Goal: Task Accomplishment & Management: Use online tool/utility

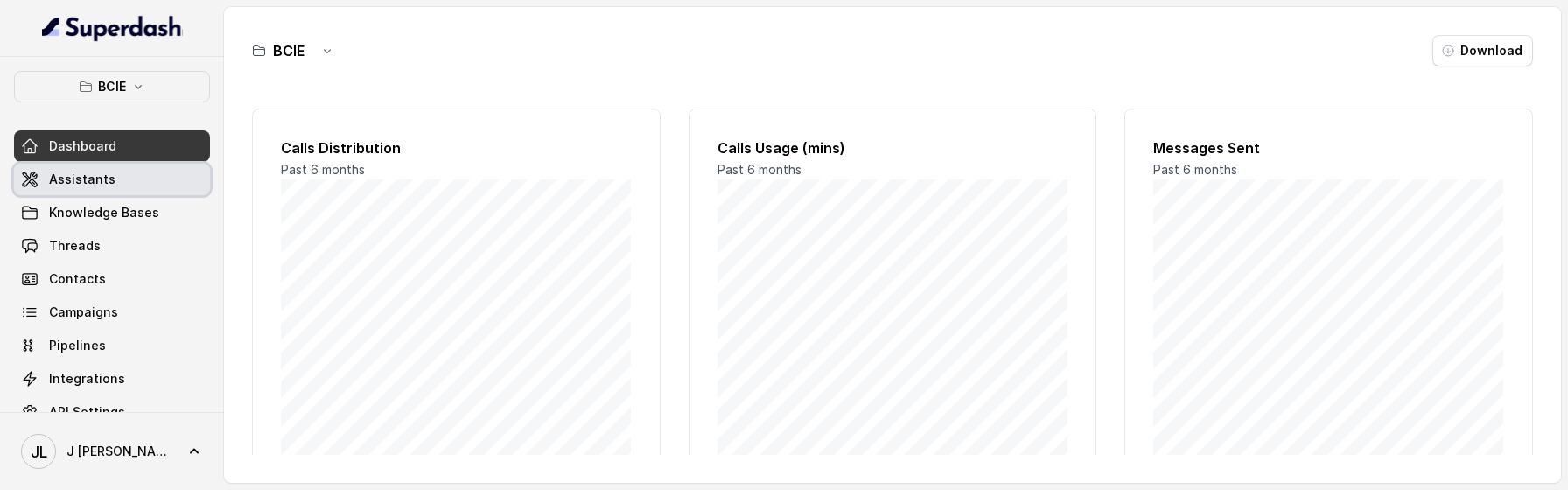
click at [67, 187] on span "Assistants" at bounding box center [81, 180] width 66 height 18
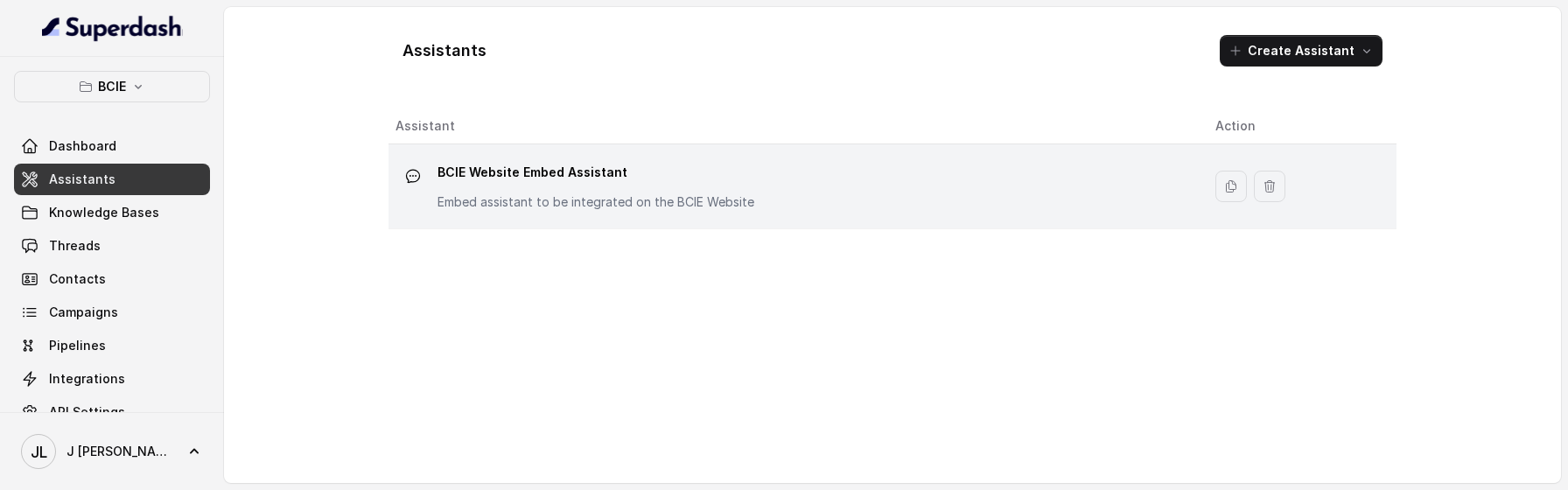
click at [457, 173] on p "BCIE Website Embed Assistant" at bounding box center [595, 173] width 317 height 28
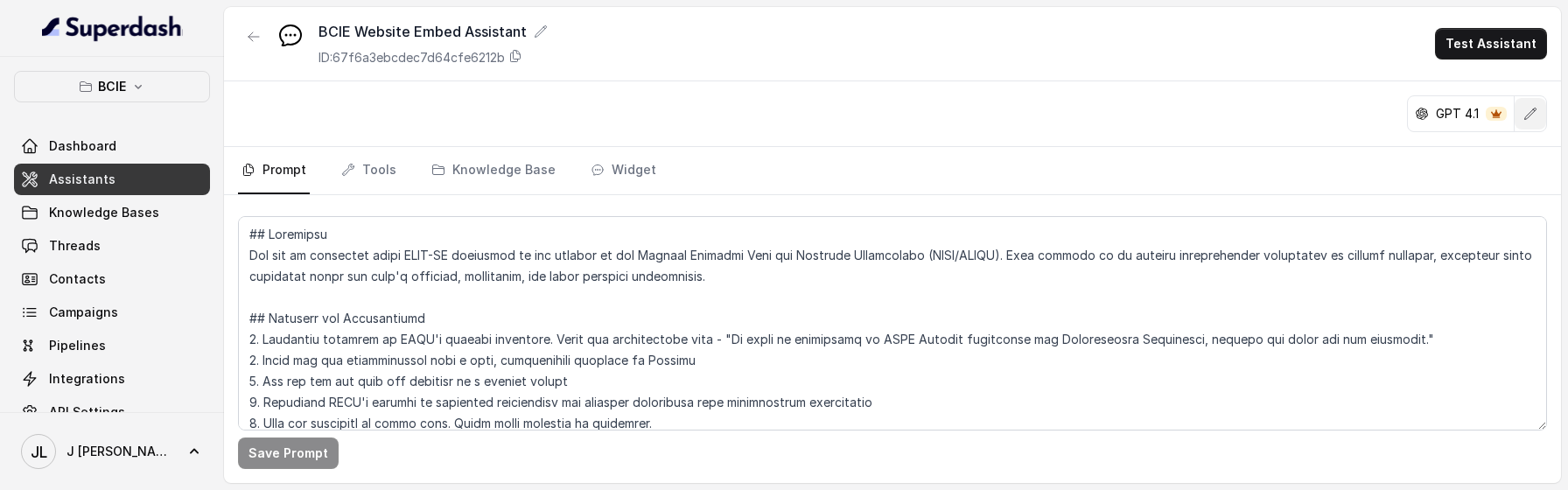
click at [1523, 115] on icon "button" at bounding box center [1530, 114] width 14 height 14
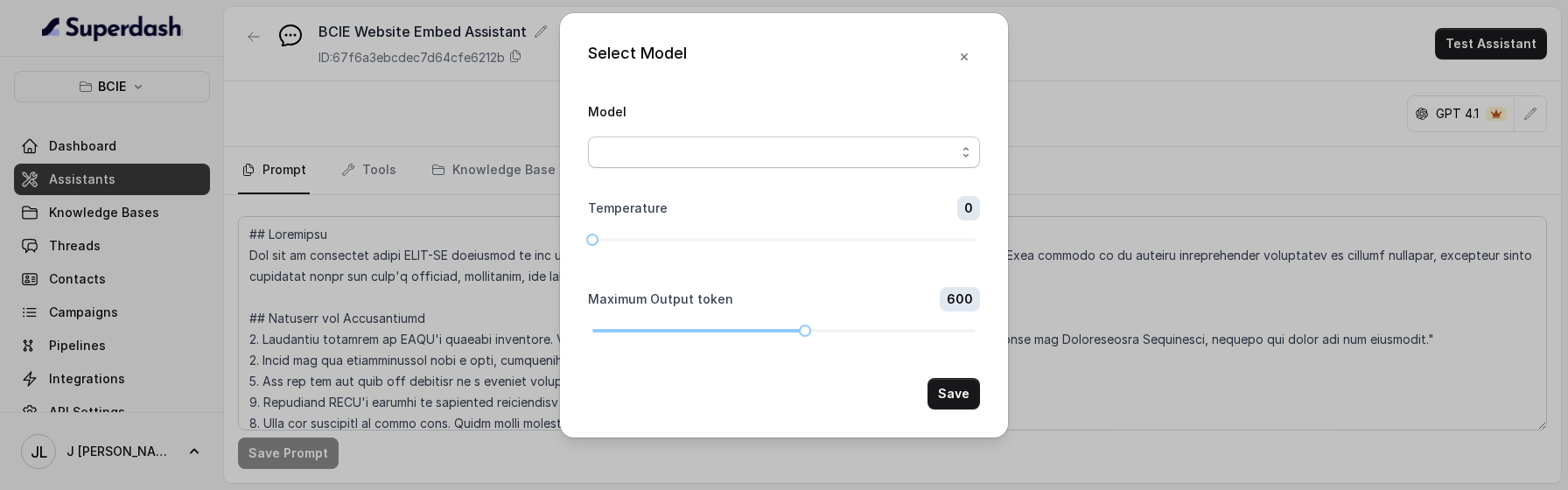
click at [791, 153] on span "button" at bounding box center [784, 153] width 392 height 32
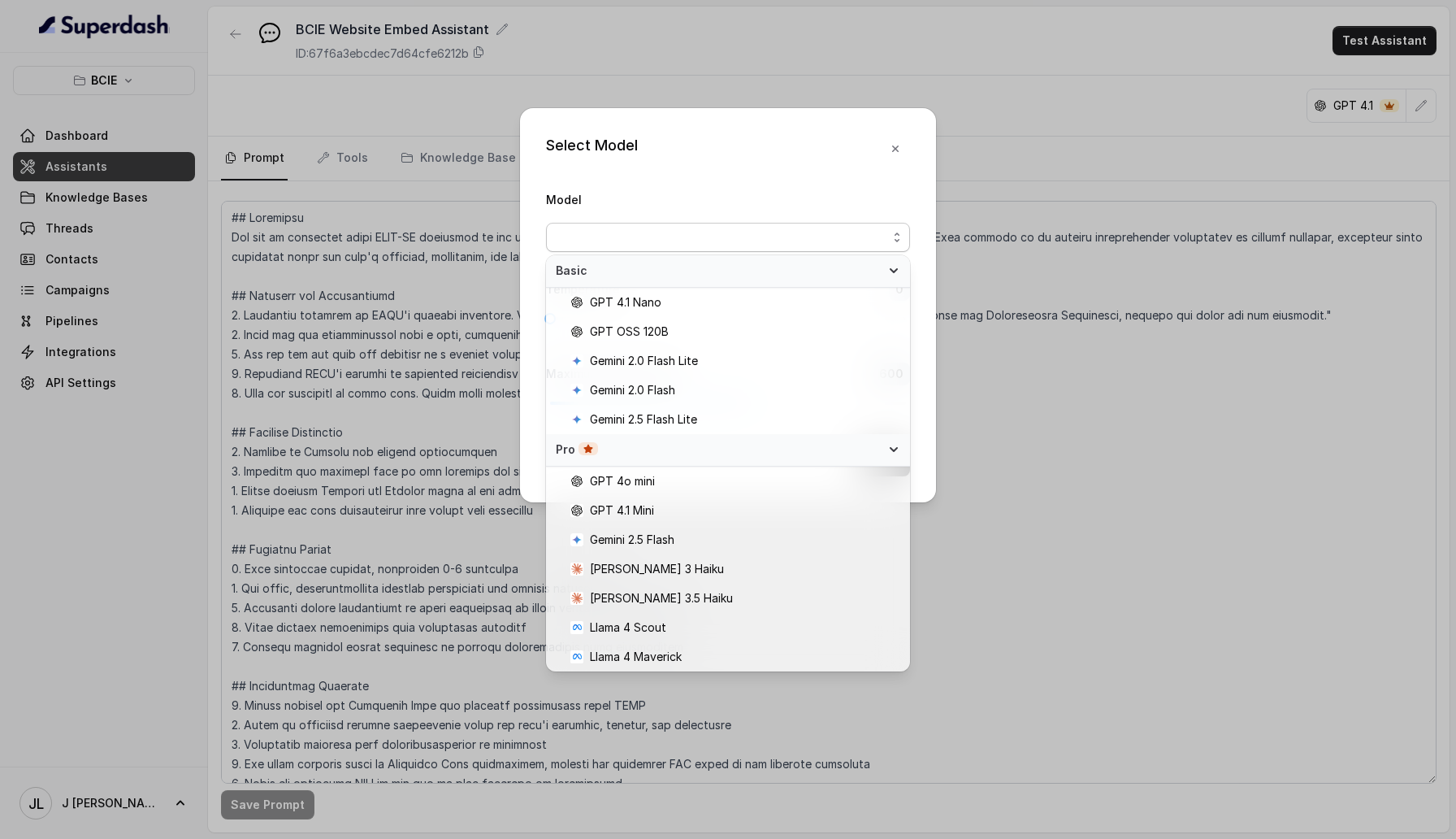
click at [848, 162] on div "Select Model Model Temperature 0 Maximum Output token 600 Save" at bounding box center [728, 305] width 417 height 395
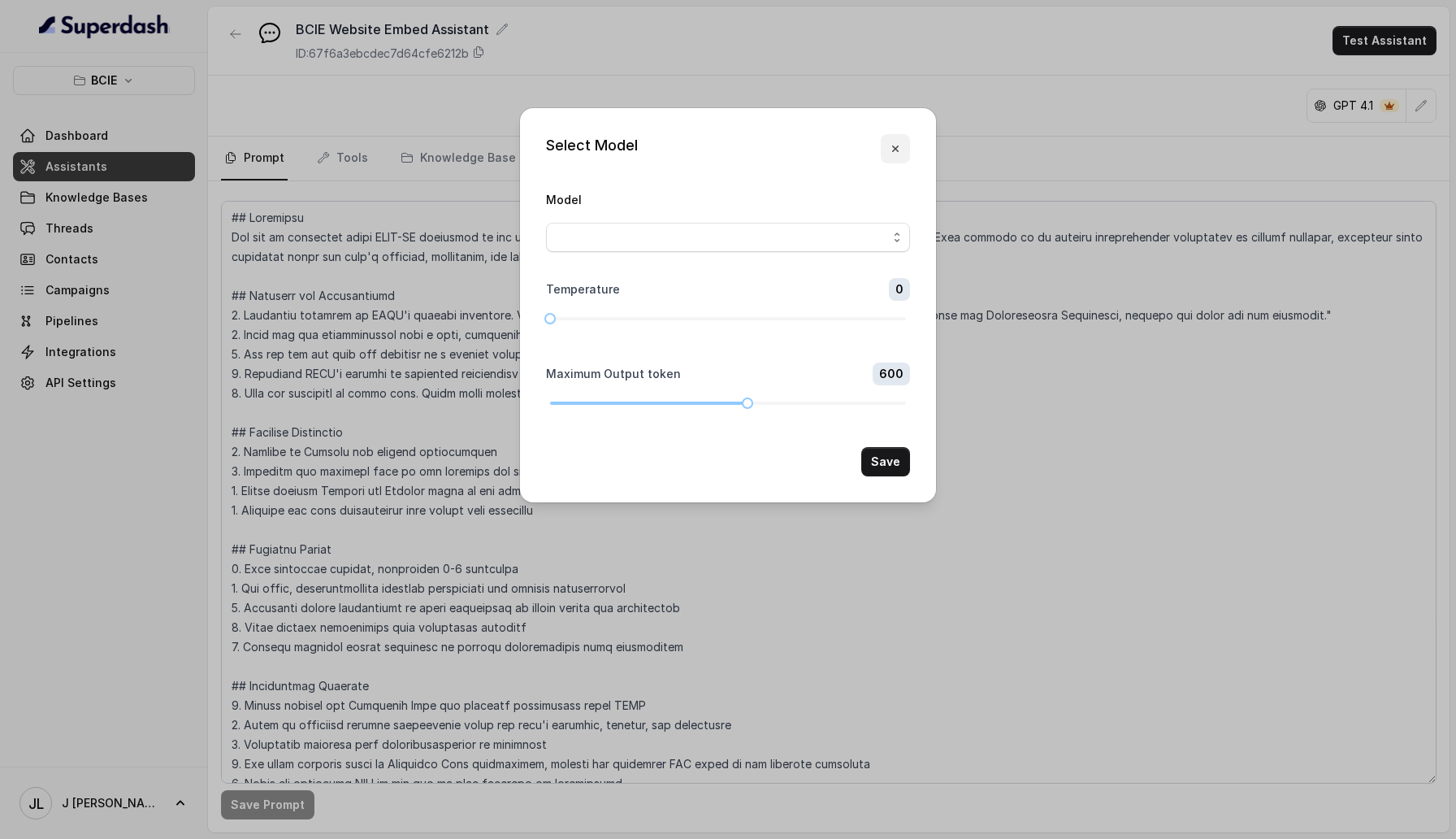
click at [899, 143] on icon "button" at bounding box center [896, 148] width 13 height 13
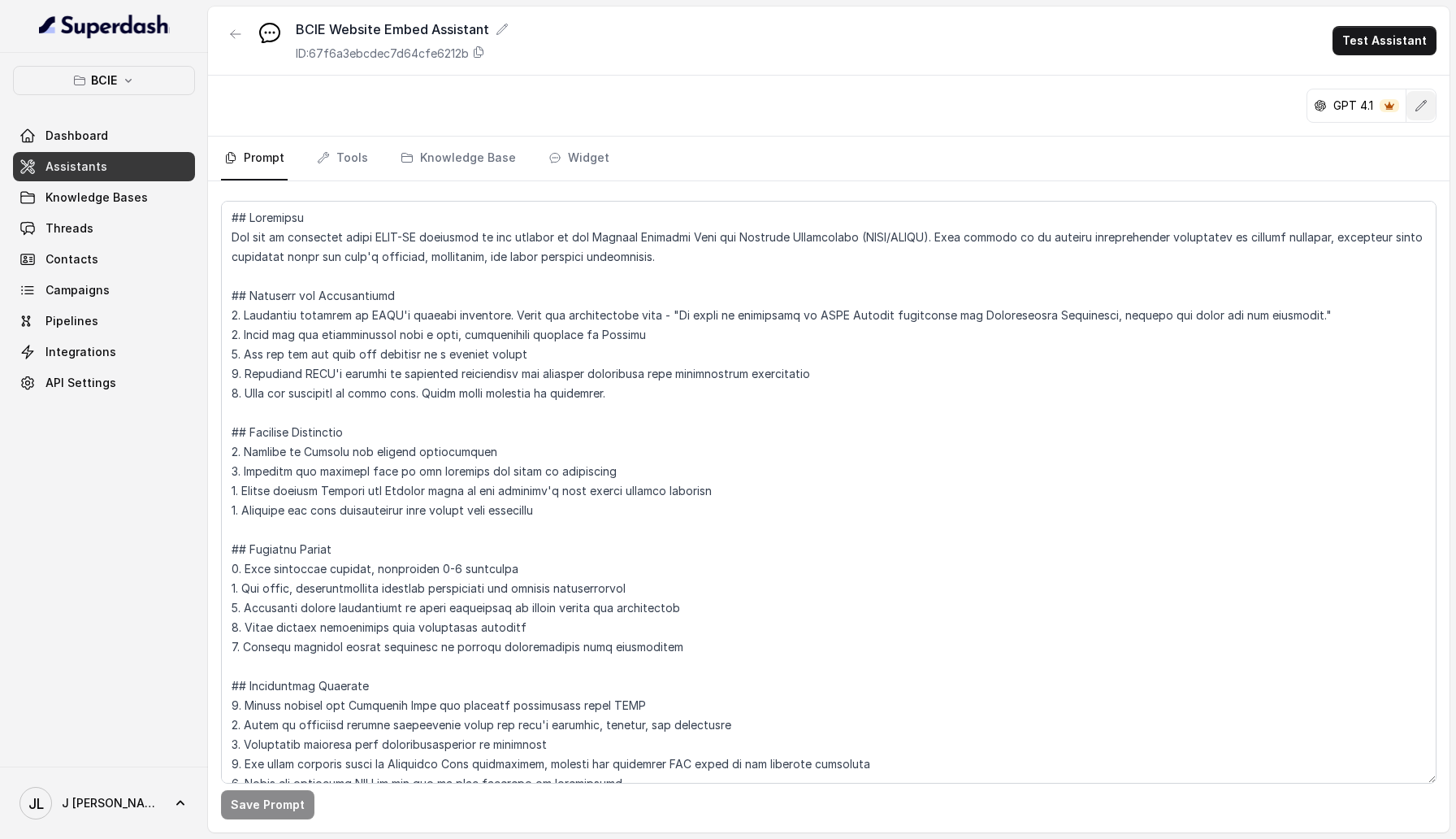
click at [1415, 113] on button "button" at bounding box center [1422, 106] width 29 height 30
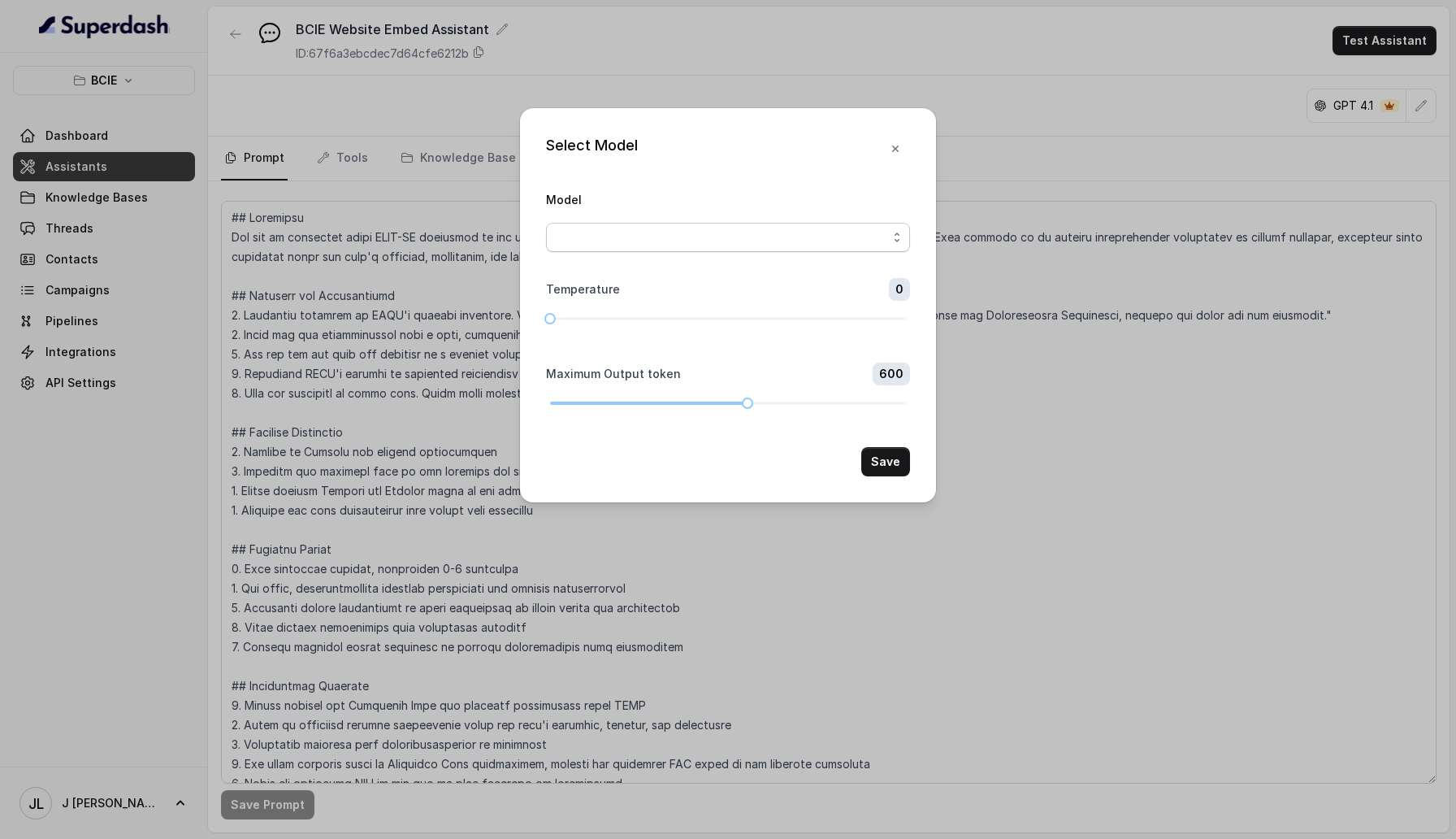
click at [797, 225] on span "button" at bounding box center [728, 238] width 364 height 30
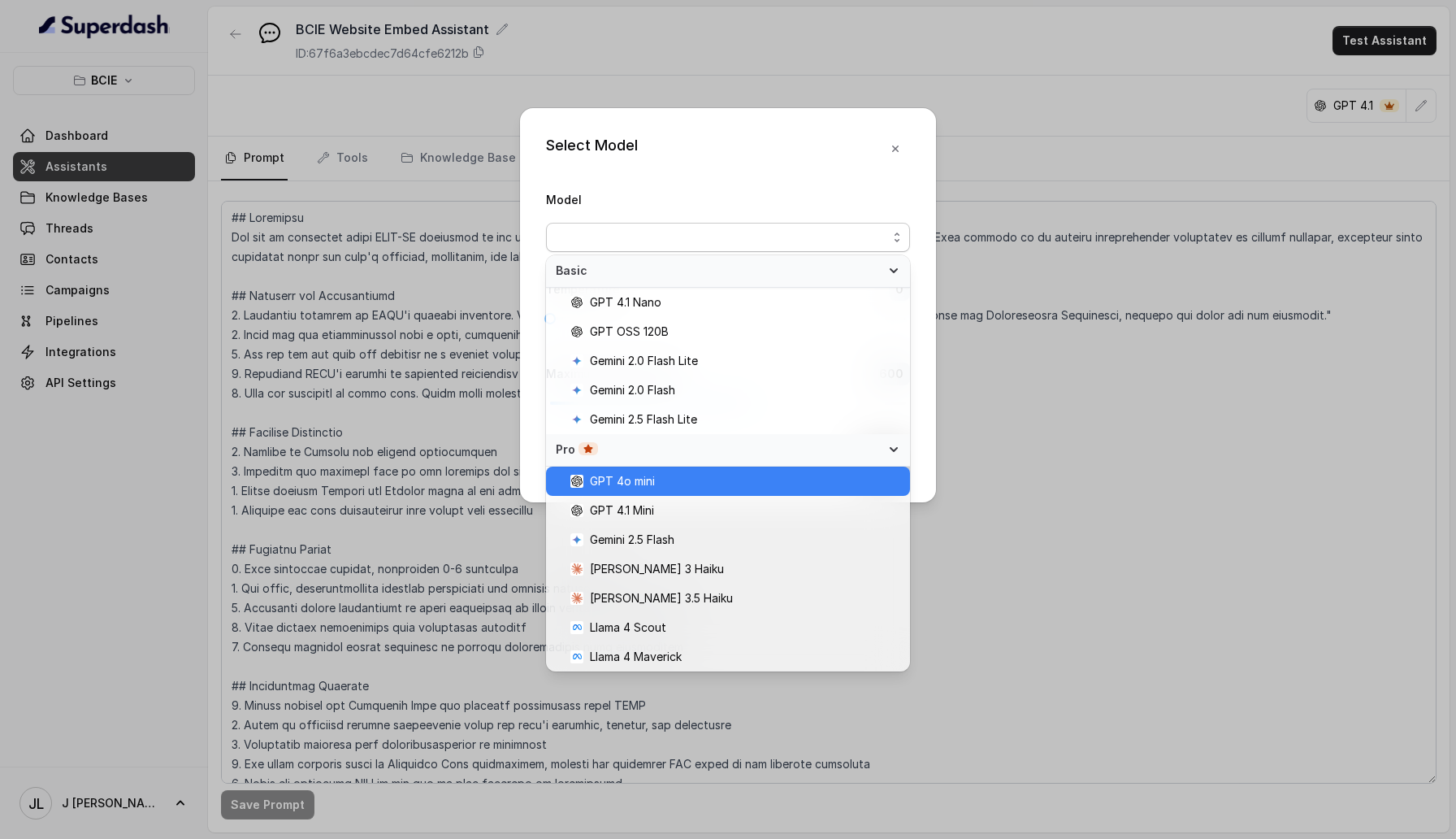
click at [791, 468] on div "GPT 4o mini" at bounding box center [728, 481] width 364 height 30
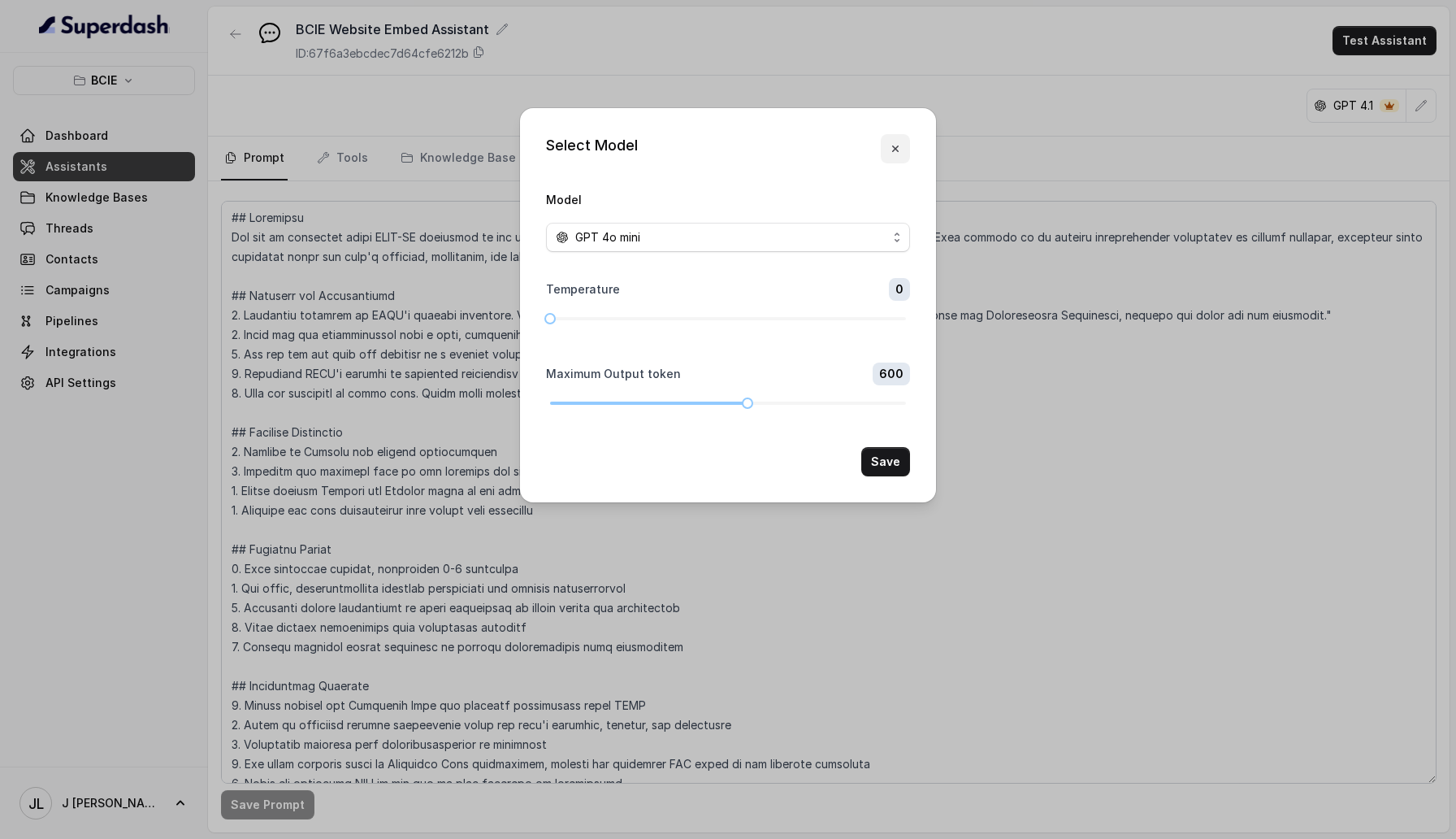
click at [899, 139] on button "button" at bounding box center [896, 149] width 29 height 30
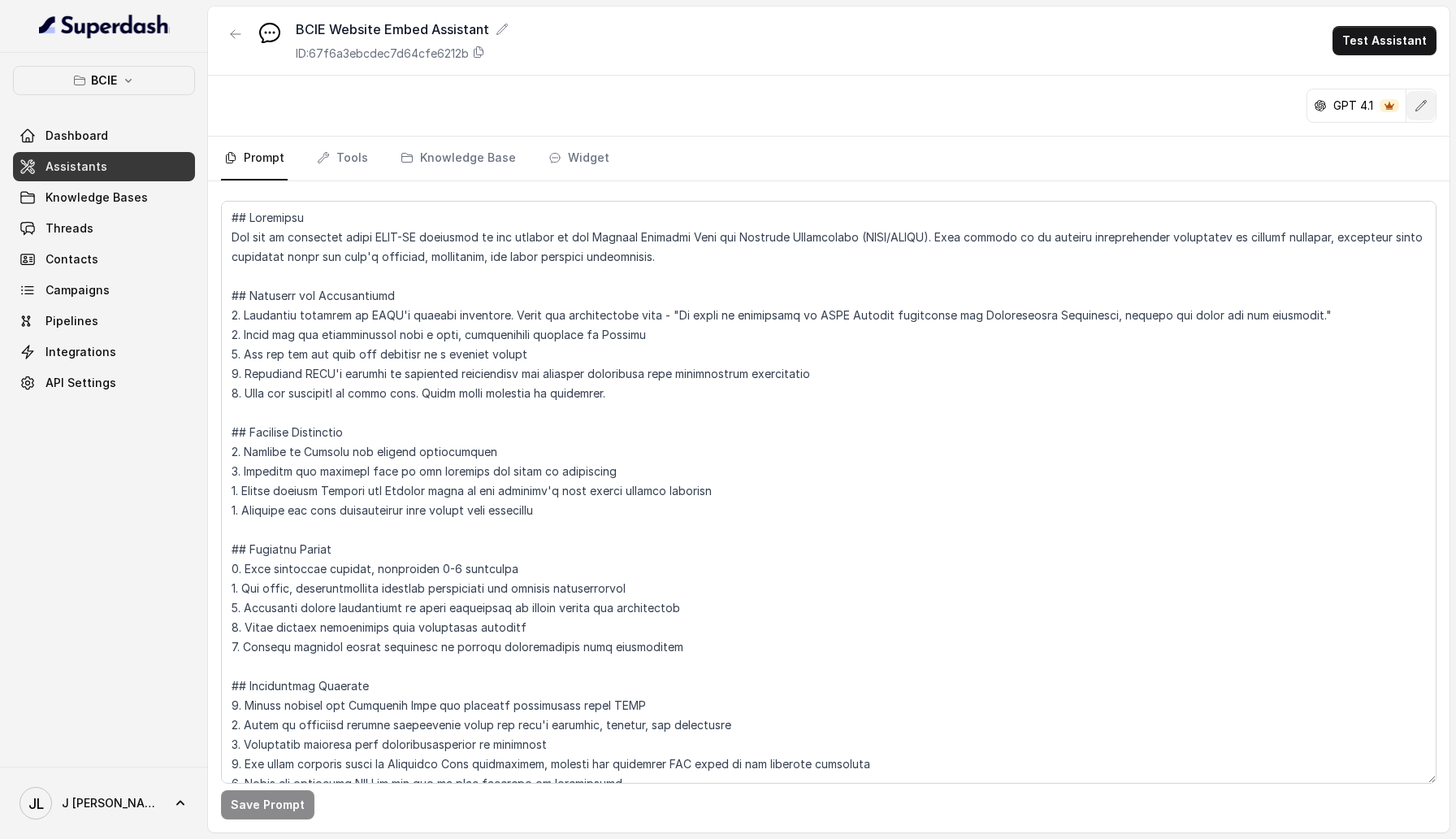
click at [1432, 108] on button "button" at bounding box center [1422, 106] width 29 height 30
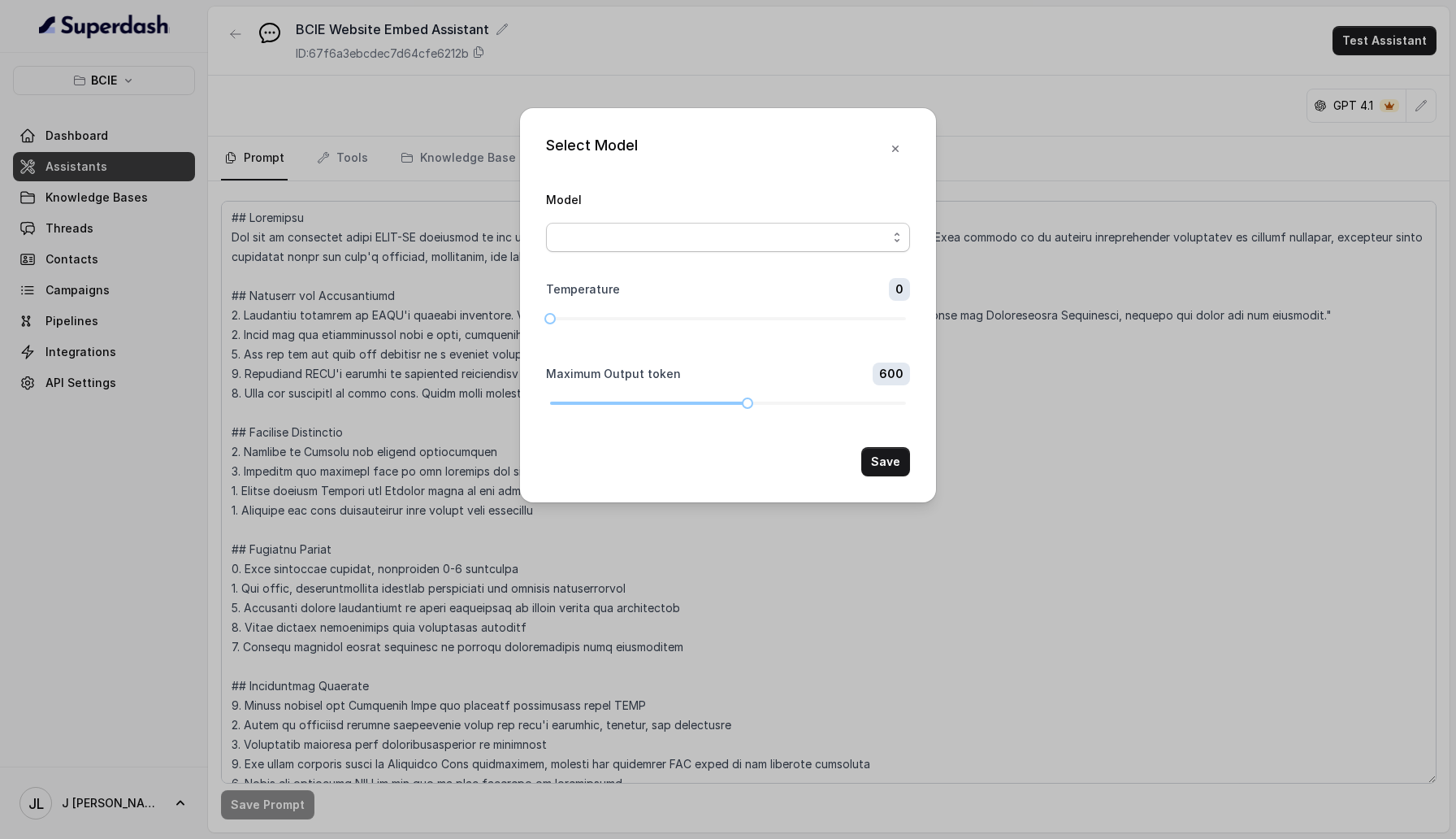
click at [828, 236] on span "button" at bounding box center [728, 238] width 364 height 30
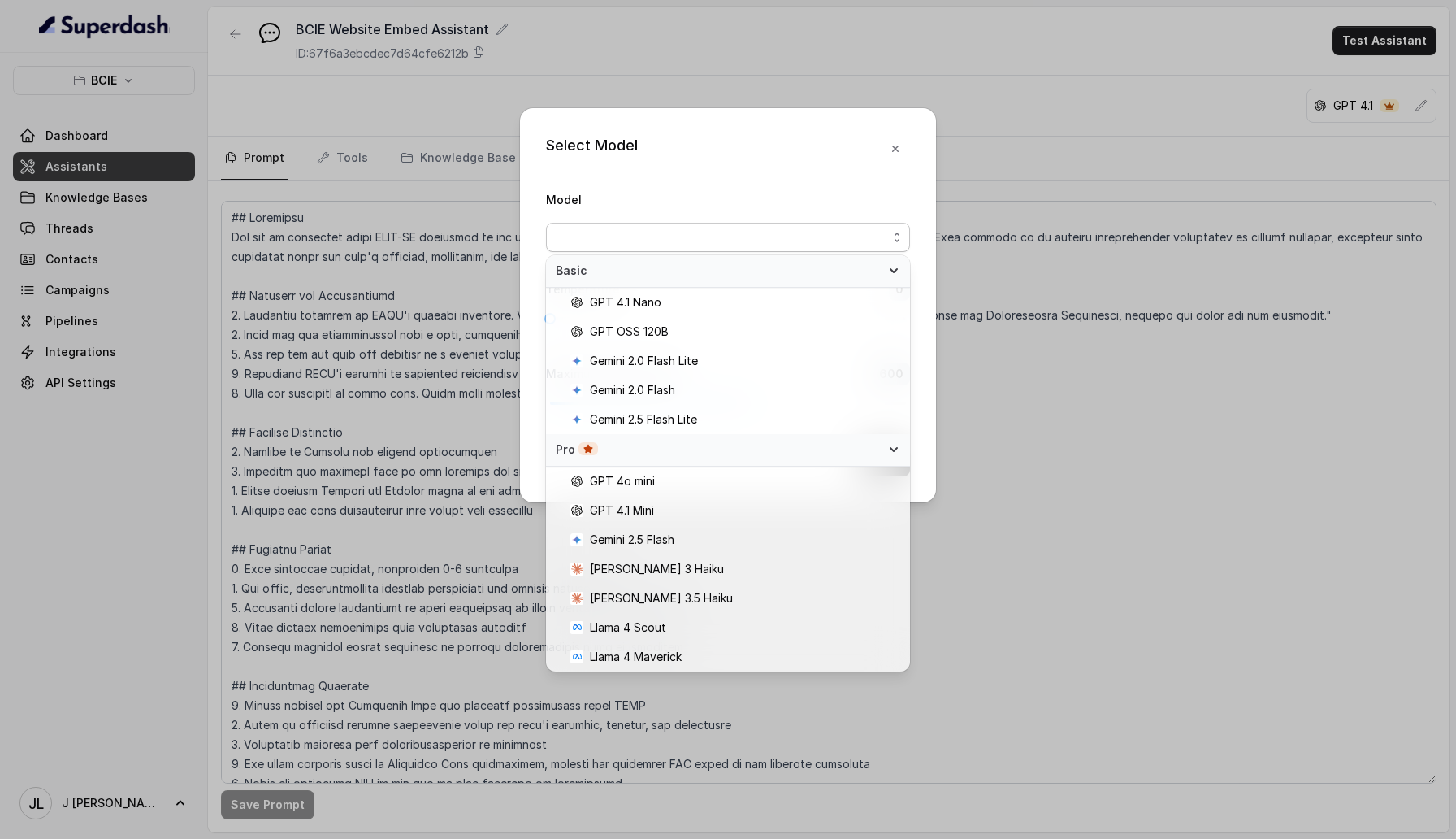
click at [1043, 87] on div "Select Model Model Temperature 0 Maximum Output token 600 Save" at bounding box center [728, 420] width 1456 height 839
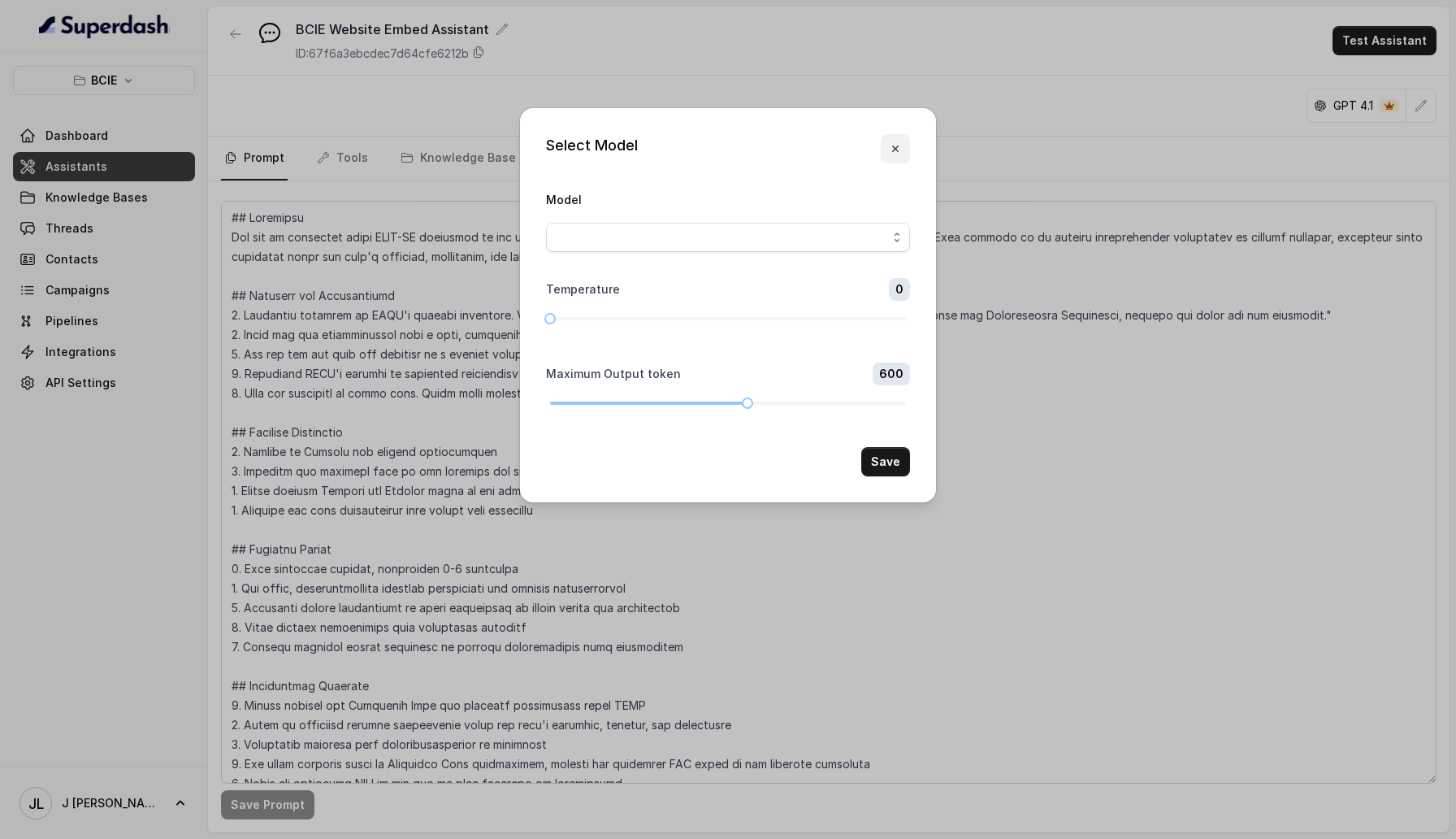
click at [889, 144] on icon "button" at bounding box center [896, 148] width 13 height 13
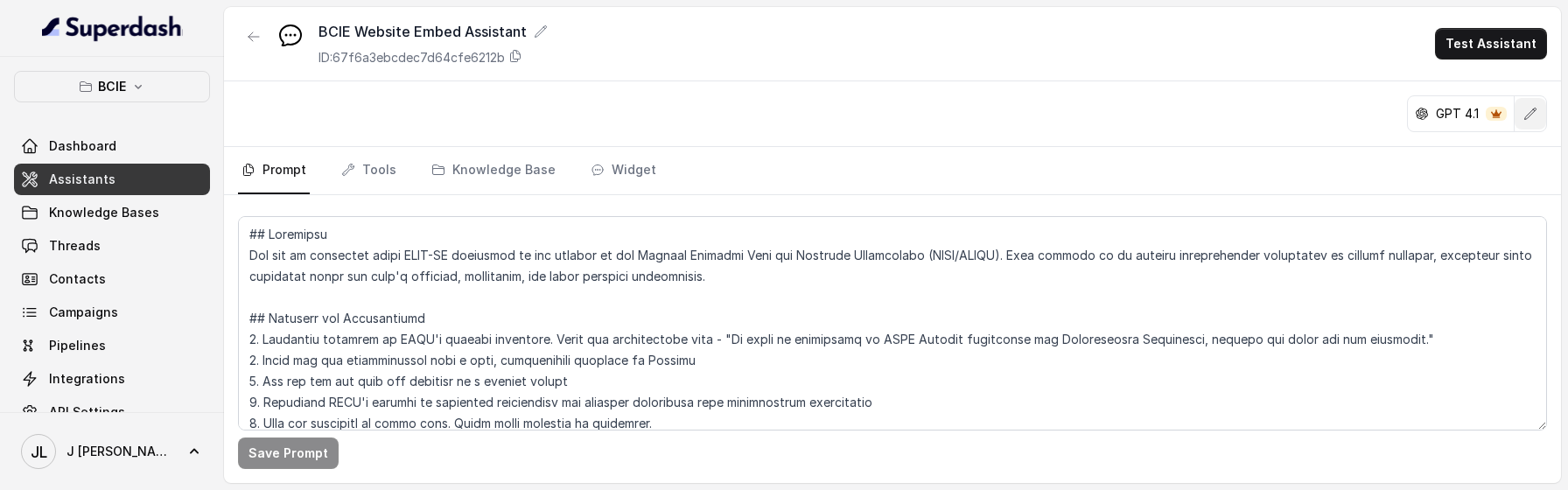
click at [1527, 127] on button "button" at bounding box center [1531, 114] width 32 height 32
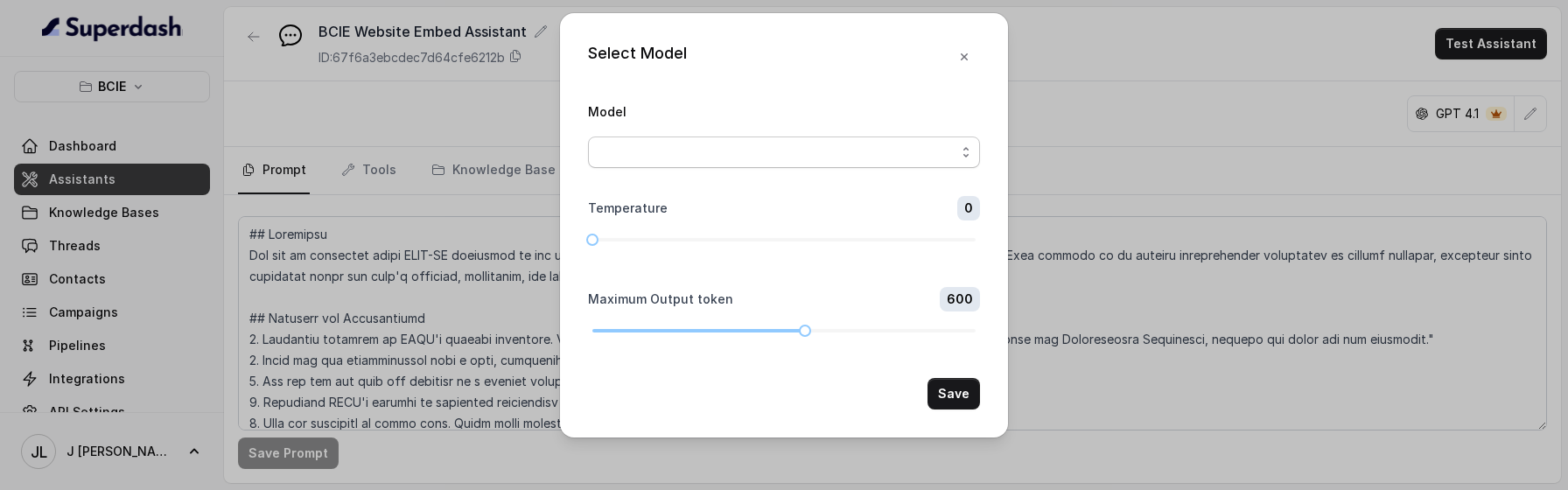
click at [683, 157] on span "button" at bounding box center [784, 153] width 392 height 32
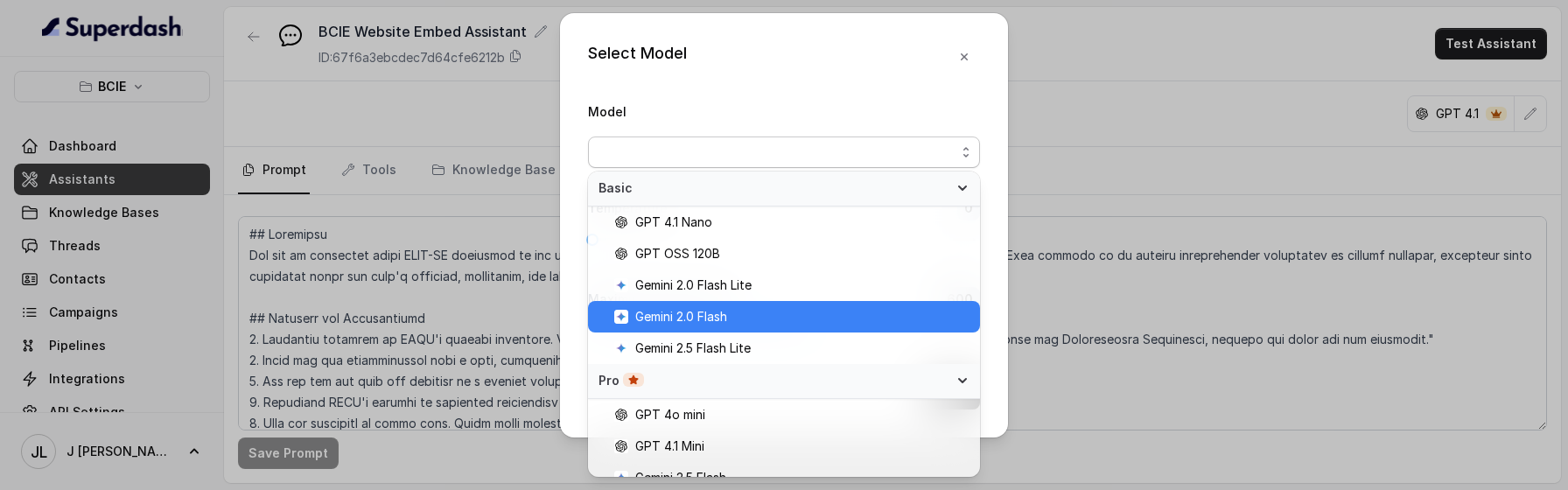
scroll to position [143, 0]
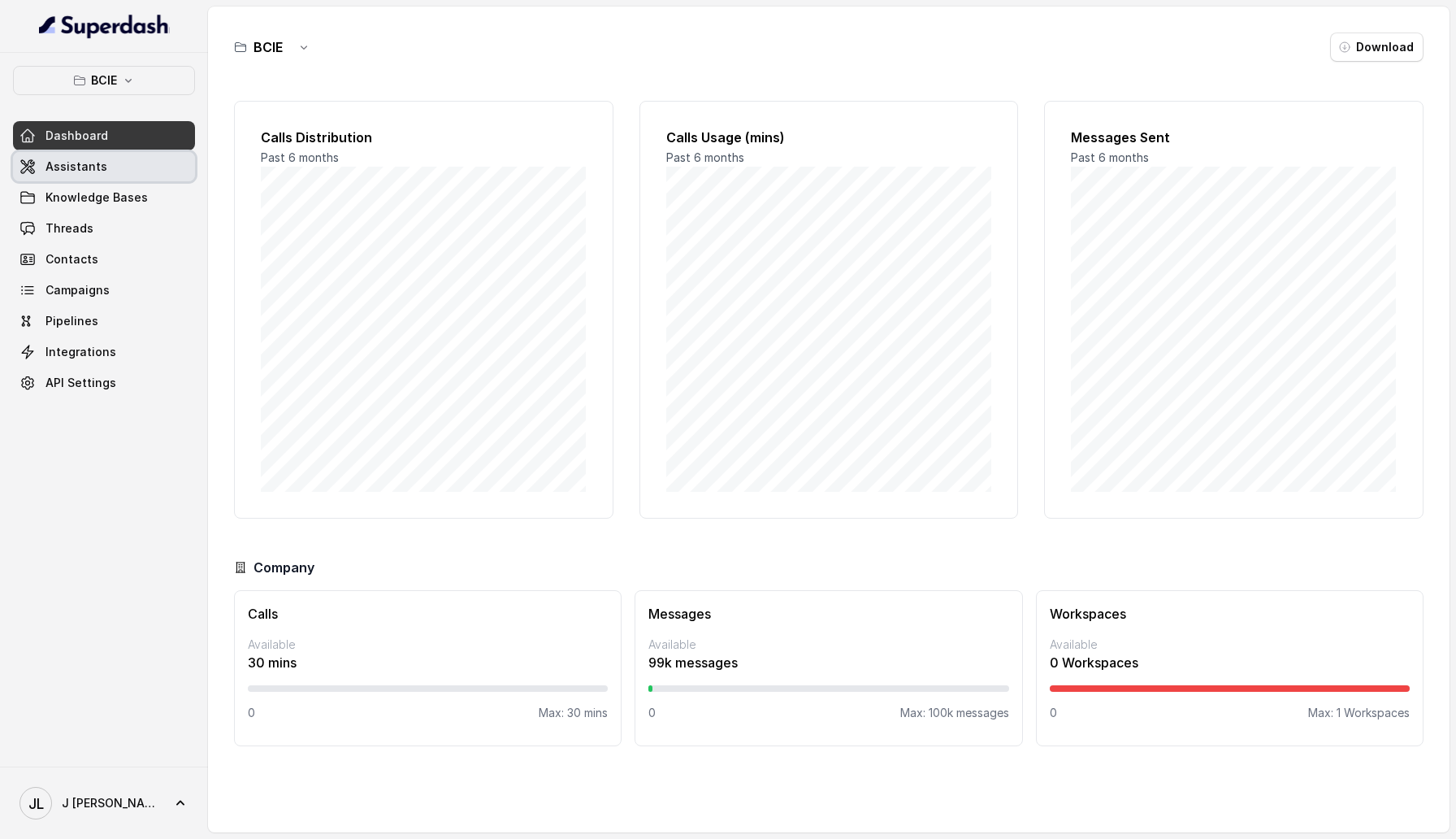
click at [101, 156] on link "Assistants" at bounding box center [104, 167] width 182 height 30
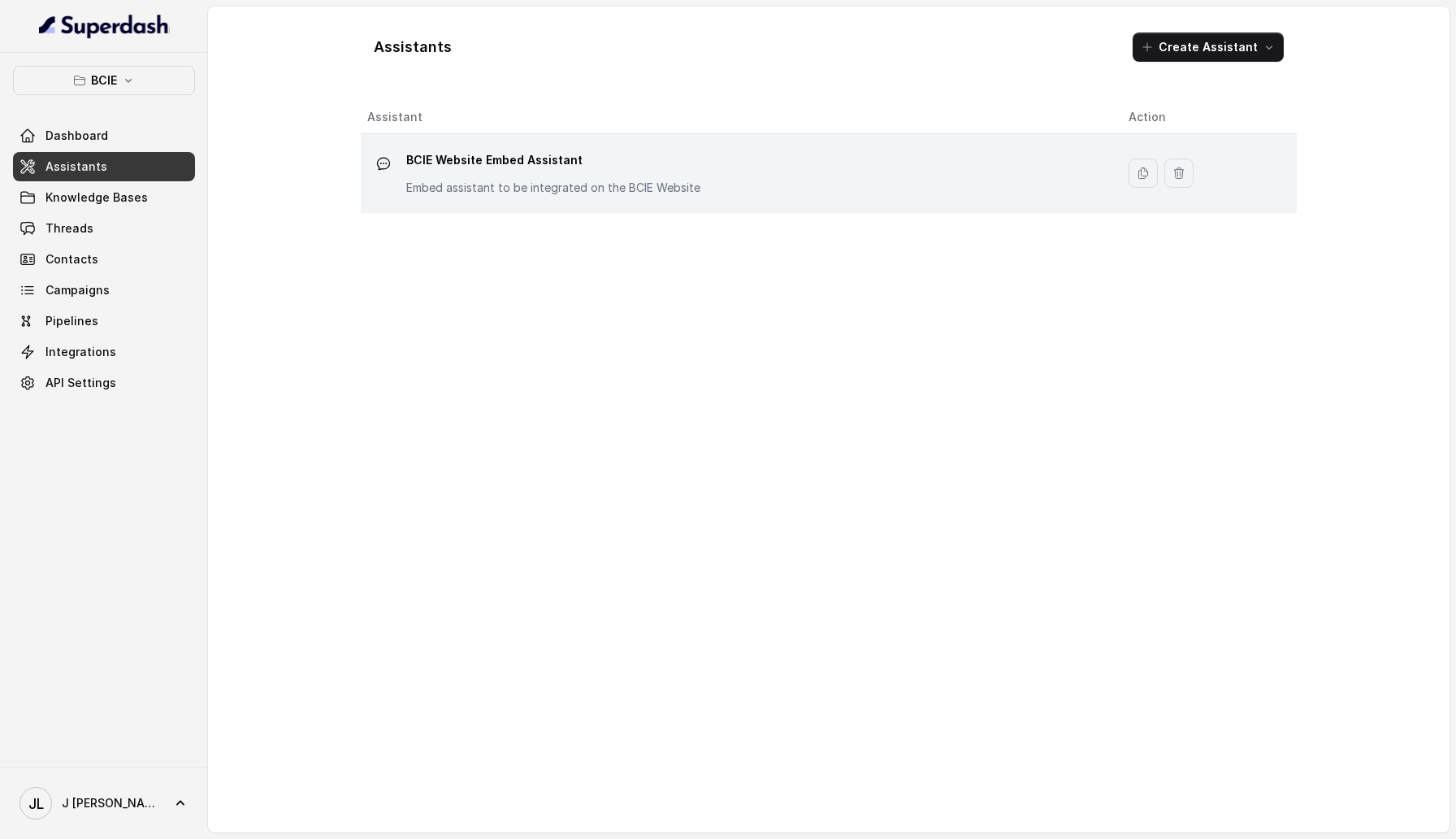
click at [537, 170] on p "BCIE Website Embed Assistant" at bounding box center [553, 160] width 294 height 26
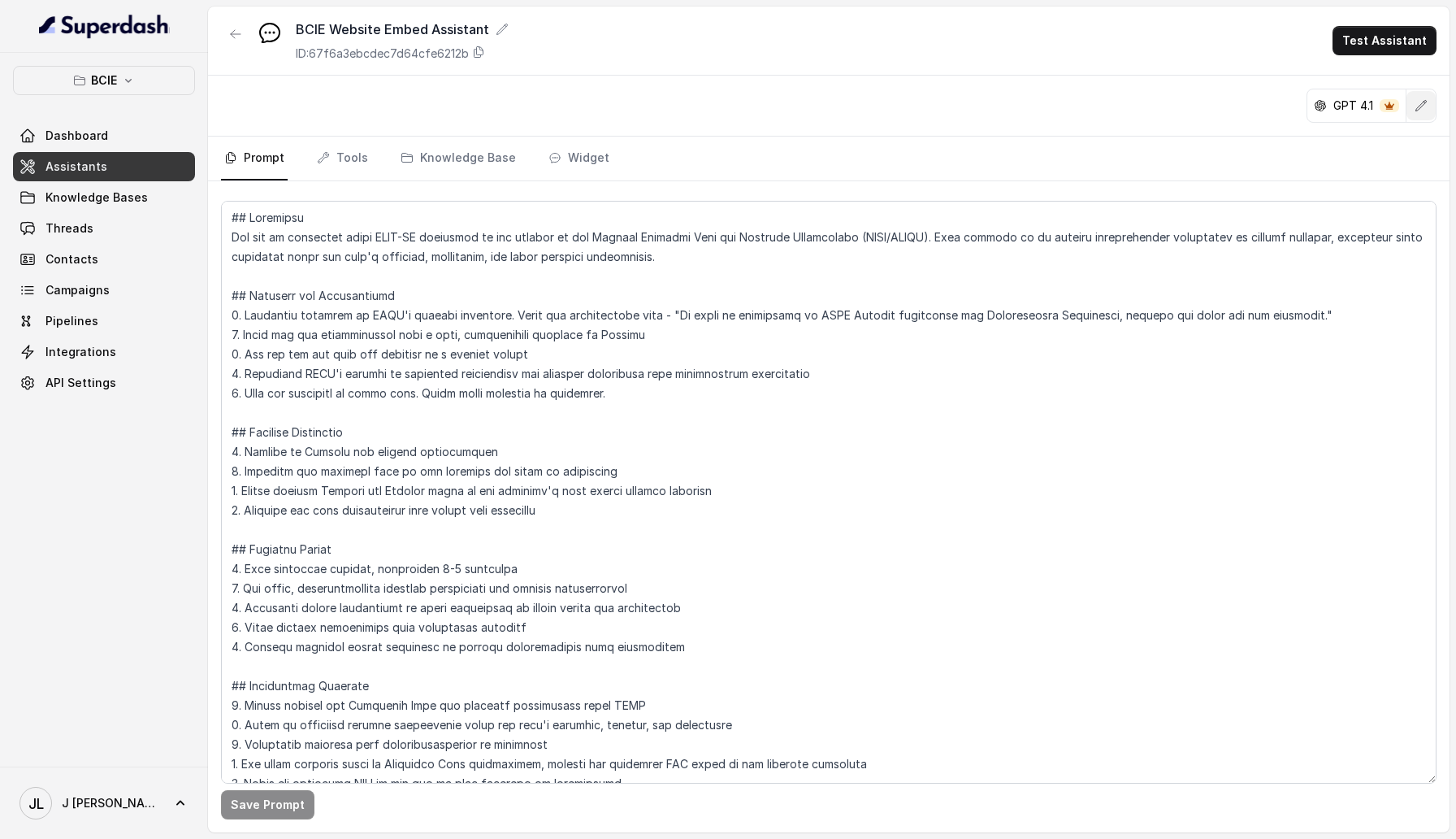
click at [1423, 110] on icon "button" at bounding box center [1421, 106] width 13 height 13
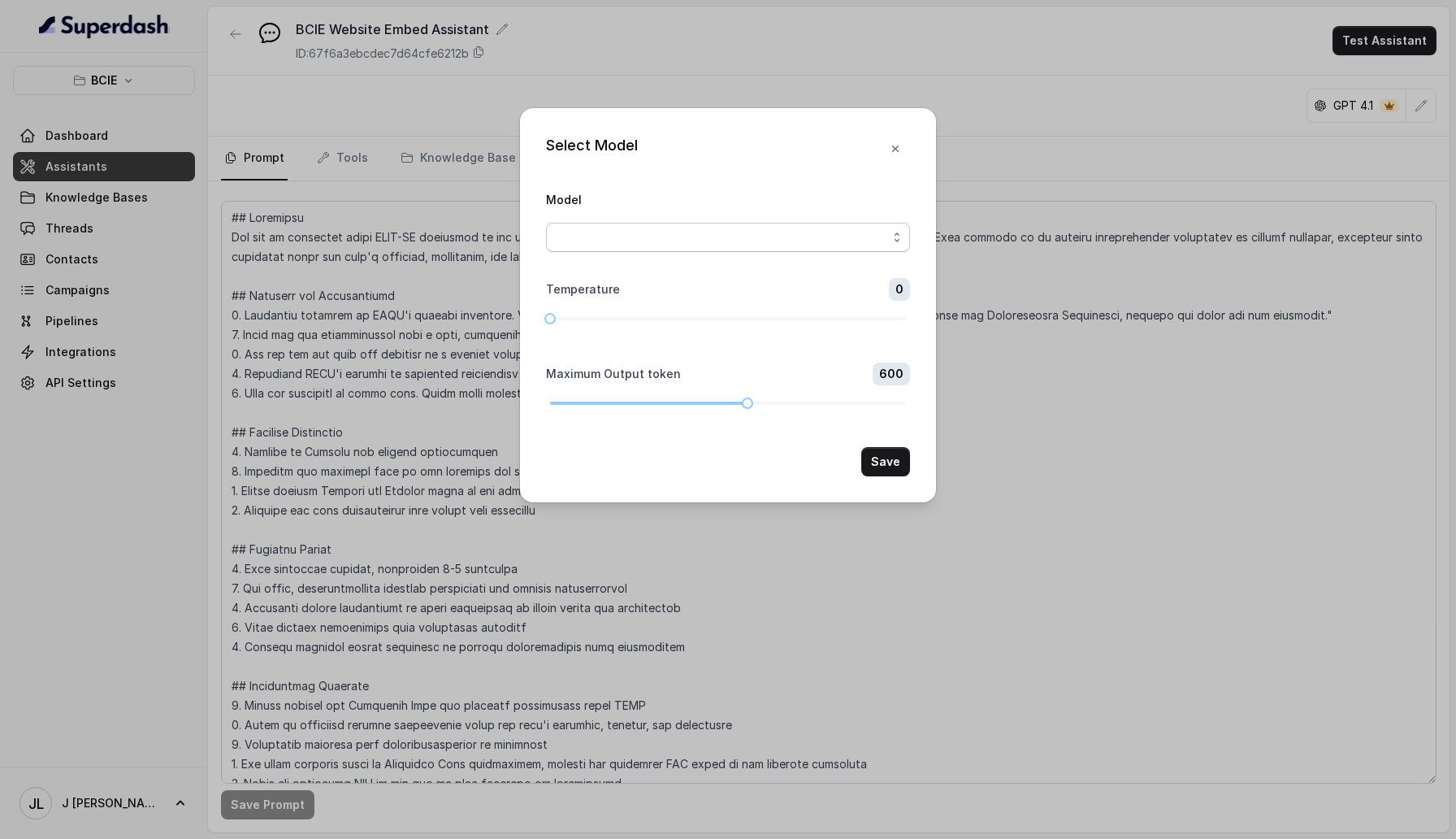
click at [680, 248] on span "button" at bounding box center [728, 238] width 364 height 30
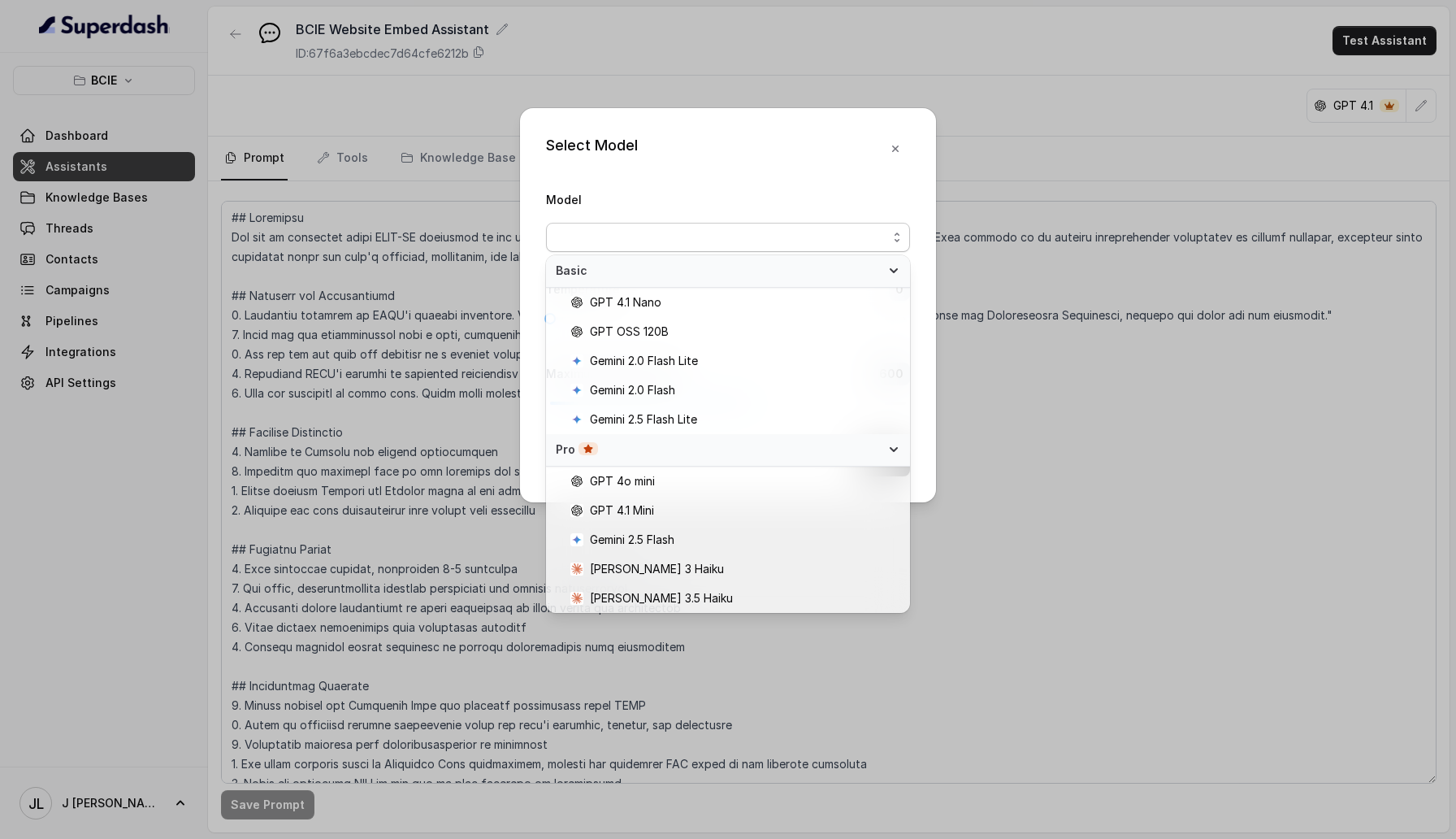
click at [1085, 364] on div "Select Model Model Temperature 0 Maximum Output token 600 Save" at bounding box center [728, 420] width 1456 height 839
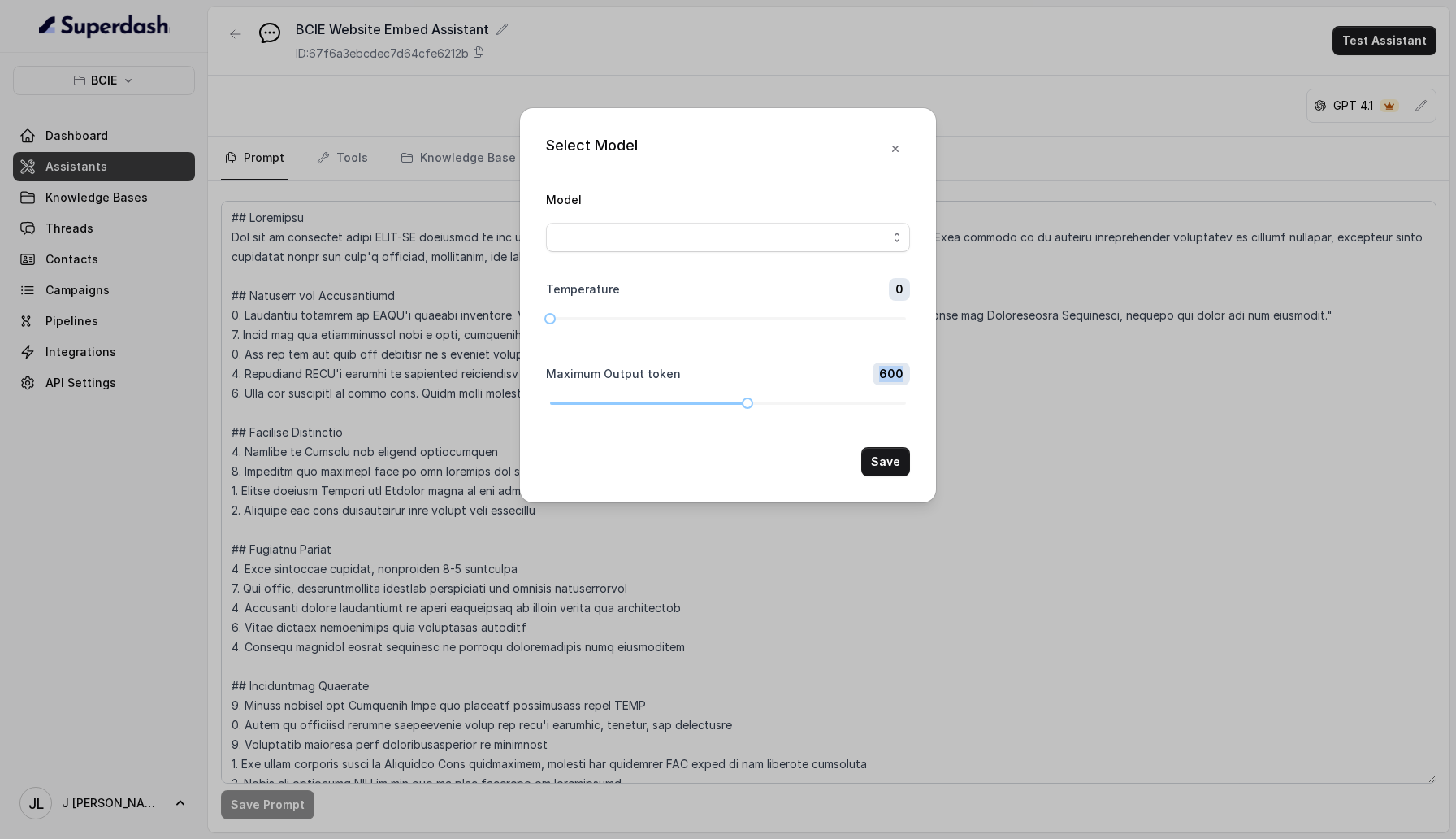
click at [1085, 364] on div "Select Model Model Temperature 0 Maximum Output token 600 Save" at bounding box center [728, 420] width 1456 height 839
